Goal: Transaction & Acquisition: Download file/media

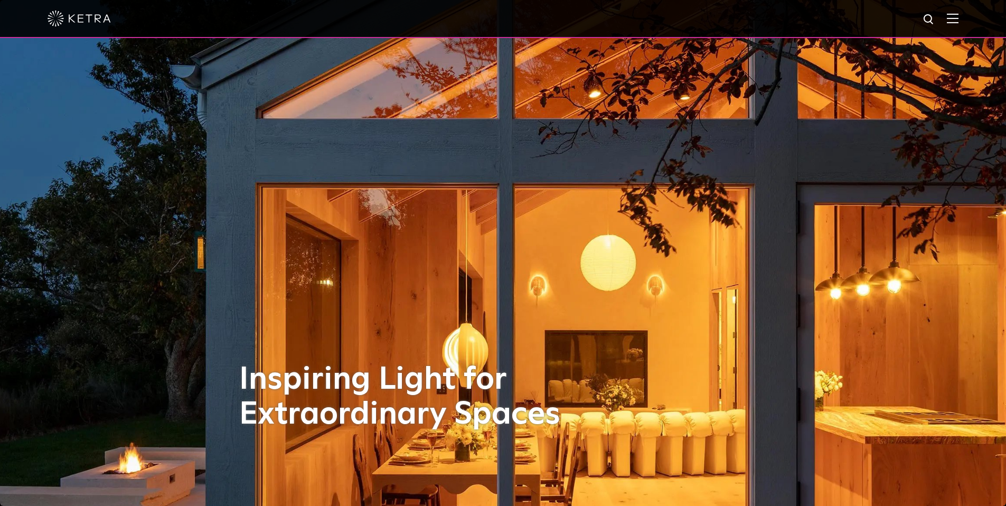
click at [933, 20] on img at bounding box center [928, 19] width 13 height 13
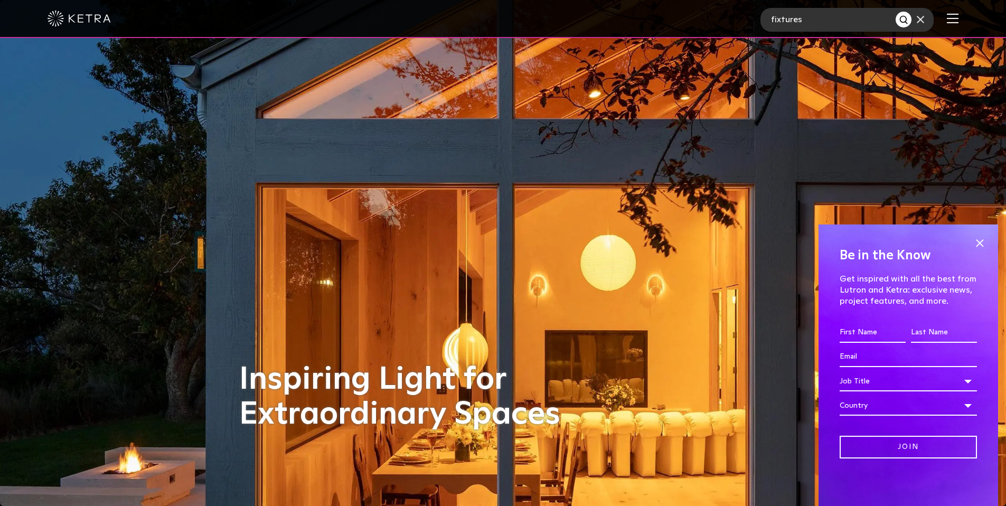
type input "fixtures"
click at [895, 12] on button "Search" at bounding box center [903, 20] width 16 height 16
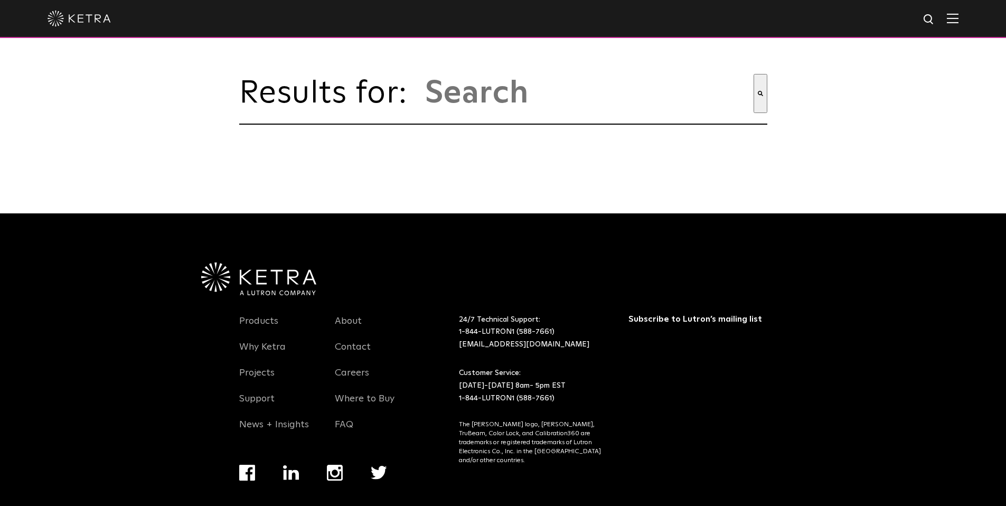
type input "fixtures"
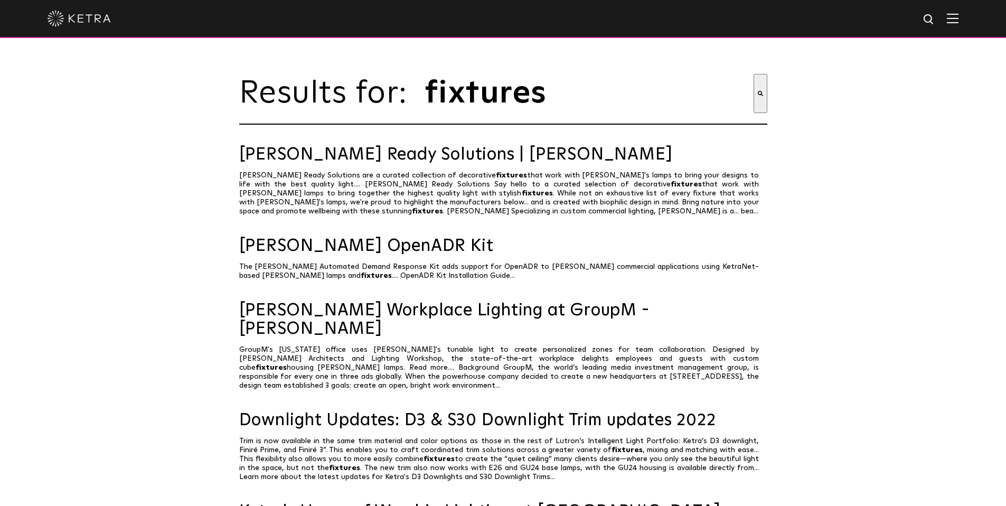
click at [958, 19] on img at bounding box center [952, 18] width 12 height 10
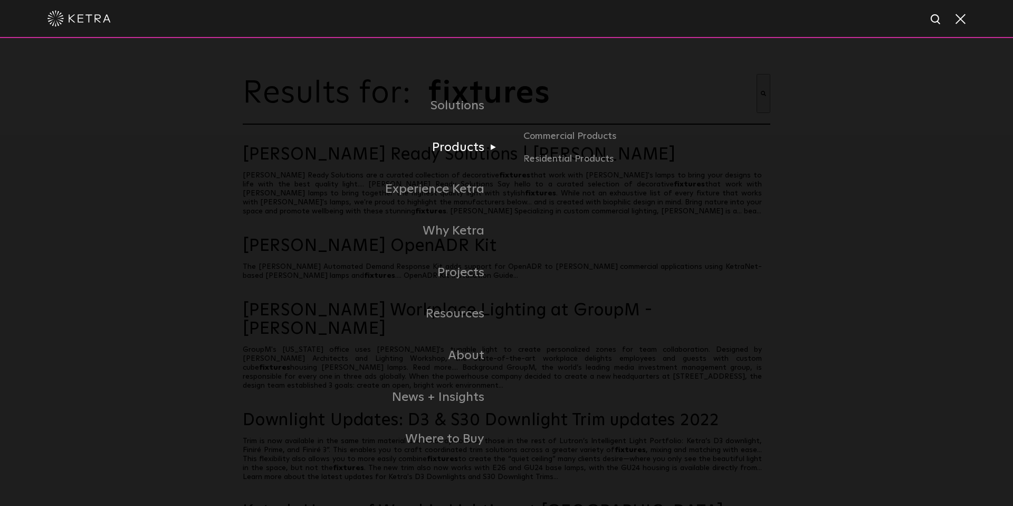
click at [448, 147] on link "Products" at bounding box center [375, 148] width 264 height 42
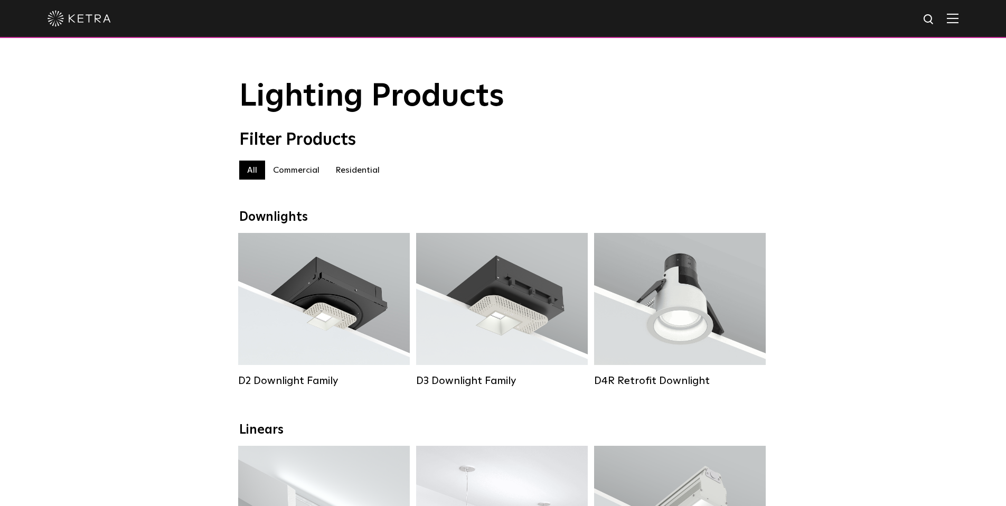
click at [354, 170] on label "Residential" at bounding box center [357, 169] width 60 height 19
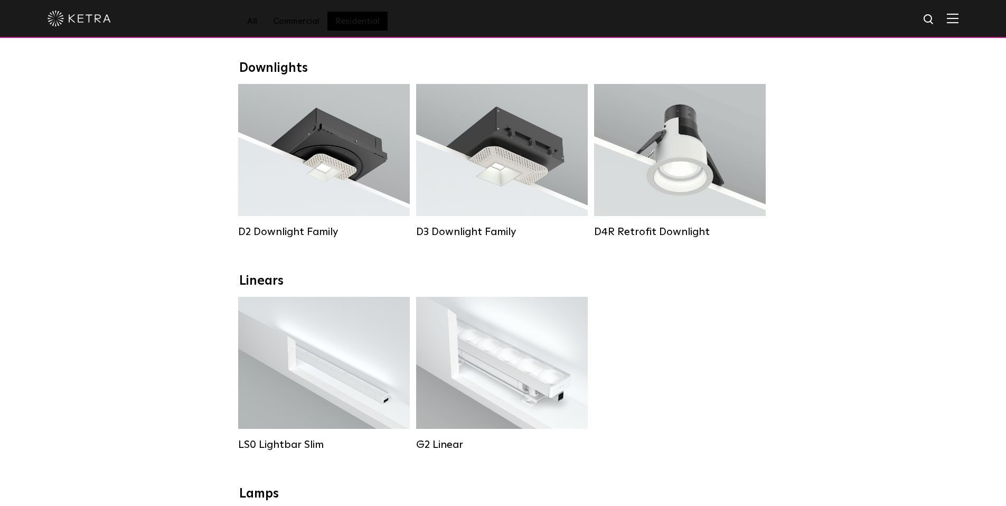
scroll to position [154, 0]
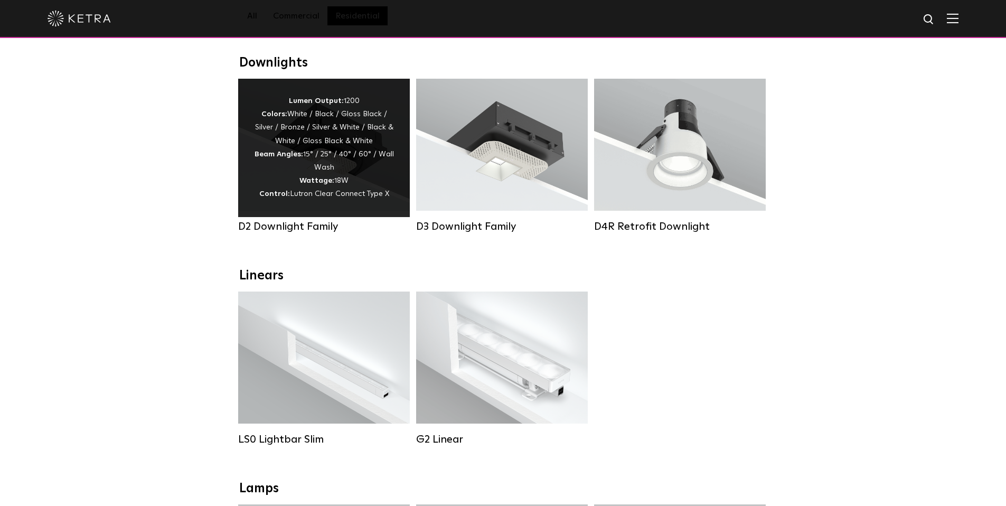
click at [324, 175] on div "Lumen Output: 1200 Colors: White / Black / Gloss Black / Silver / Bronze / Silv…" at bounding box center [324, 147] width 140 height 107
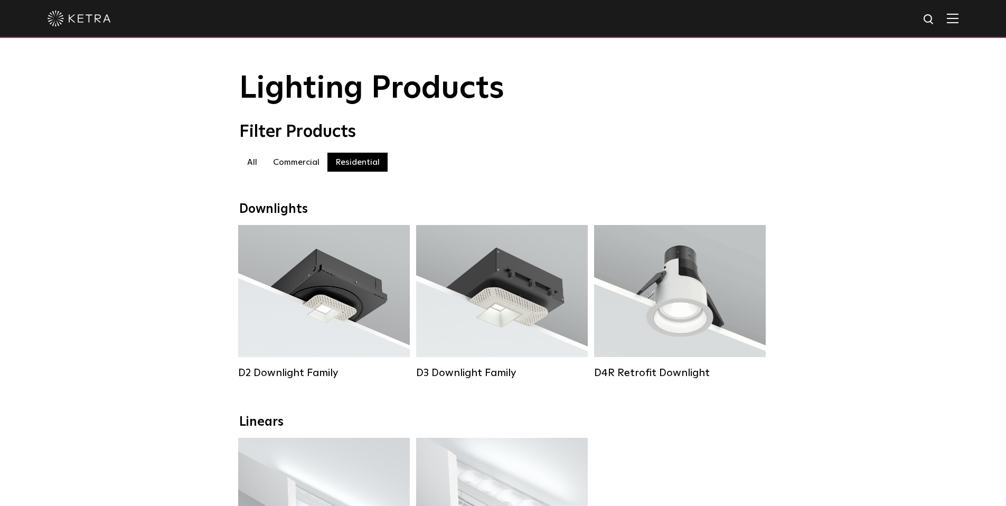
scroll to position [17, 0]
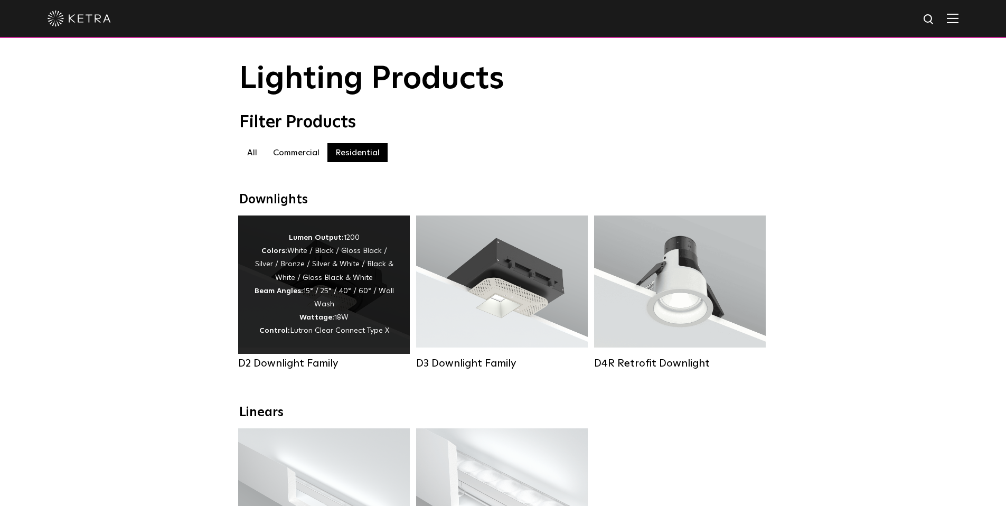
click at [278, 310] on div "Lumen Output: 1200 Colors: White / Black / Gloss Black / Silver / Bronze / Silv…" at bounding box center [324, 284] width 140 height 107
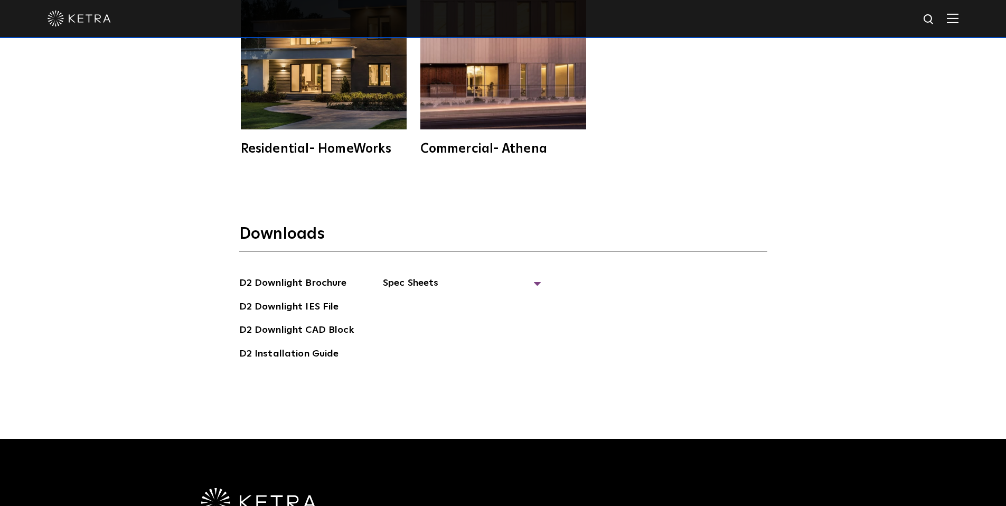
scroll to position [3001, 0]
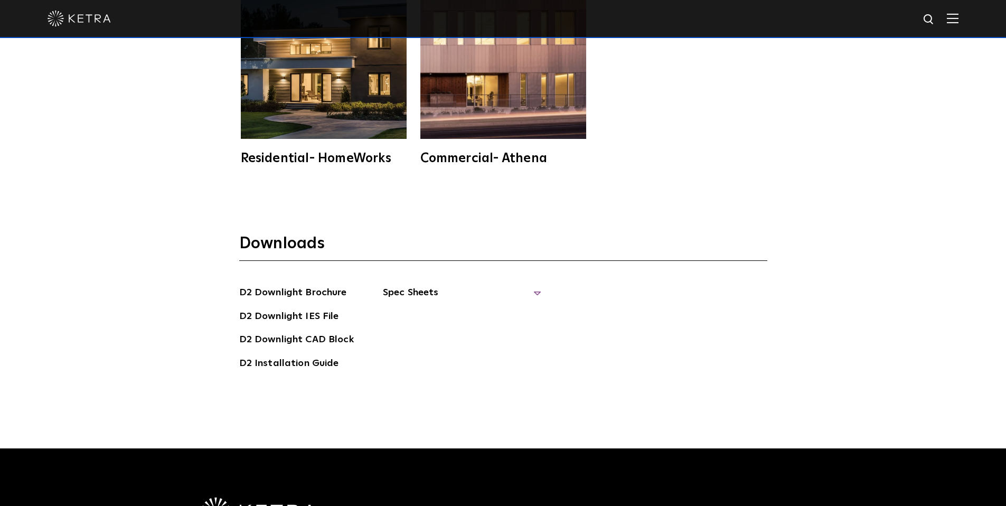
click at [532, 285] on span "Spec Sheets" at bounding box center [462, 296] width 158 height 23
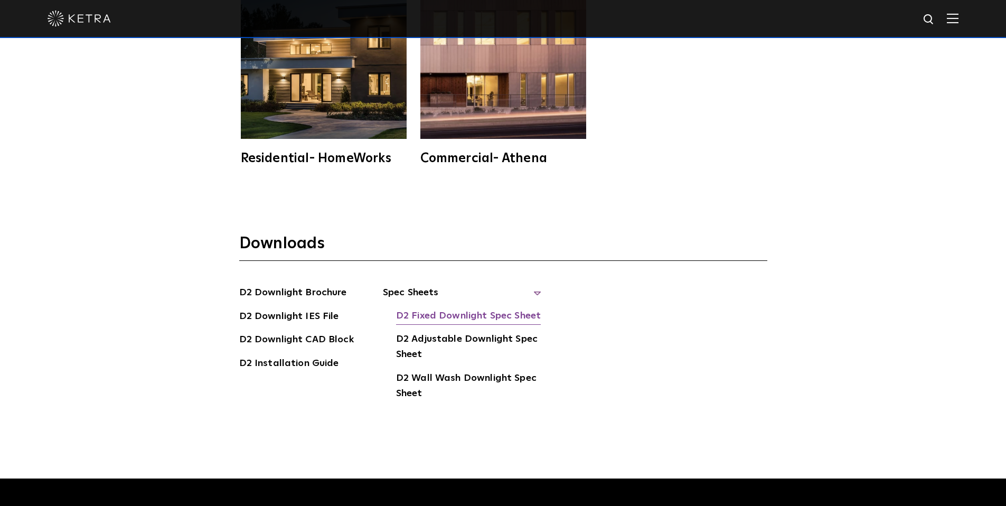
click at [501, 308] on link "D2 Fixed Downlight Spec Sheet" at bounding box center [468, 316] width 145 height 17
click at [447, 308] on link "D2 Fixed Downlight Spec Sheet" at bounding box center [468, 316] width 145 height 17
